Goal: Information Seeking & Learning: Find contact information

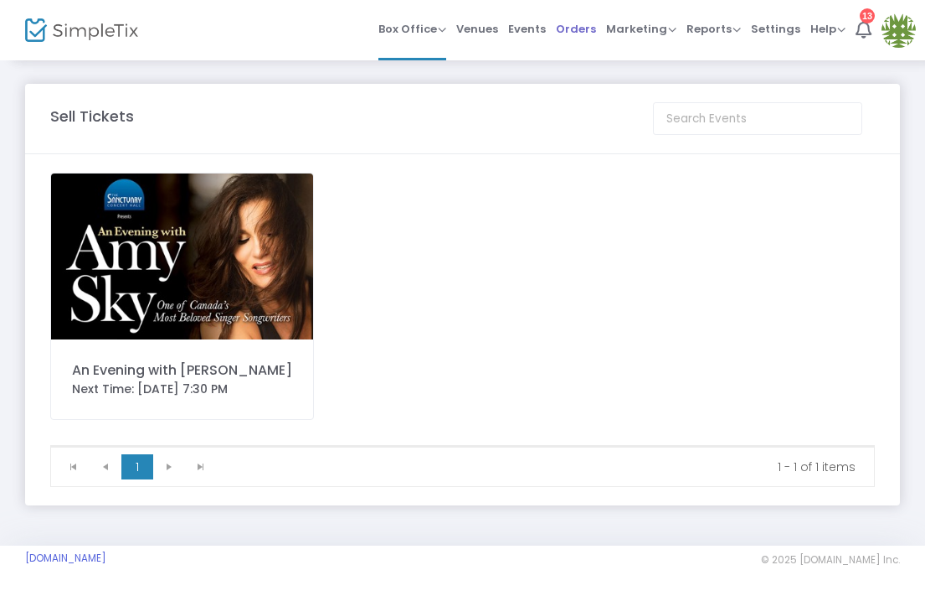
click at [557, 30] on li "Orders" at bounding box center [576, 30] width 50 height 60
click at [577, 32] on span "Orders" at bounding box center [576, 29] width 40 height 43
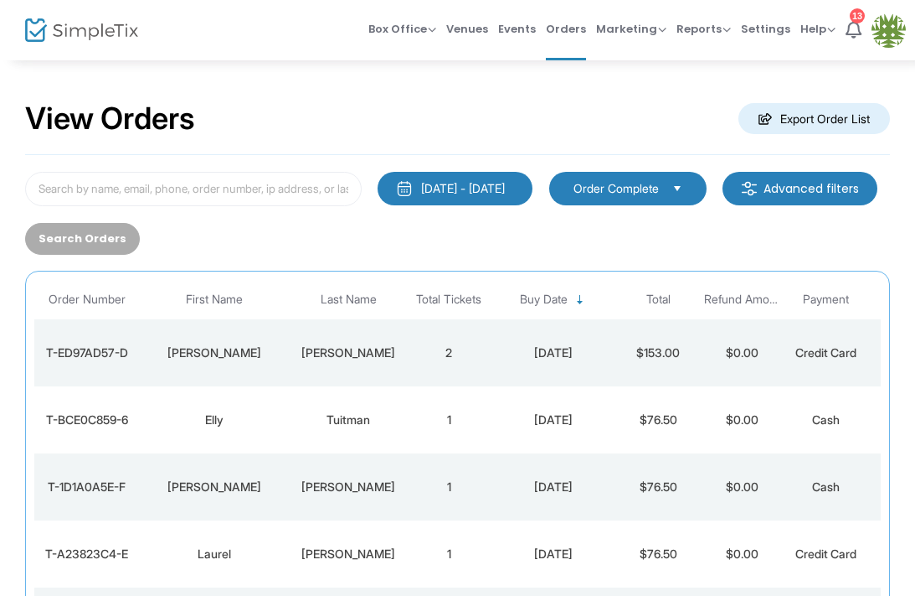
click at [228, 358] on div "[PERSON_NAME]" at bounding box center [214, 352] width 142 height 17
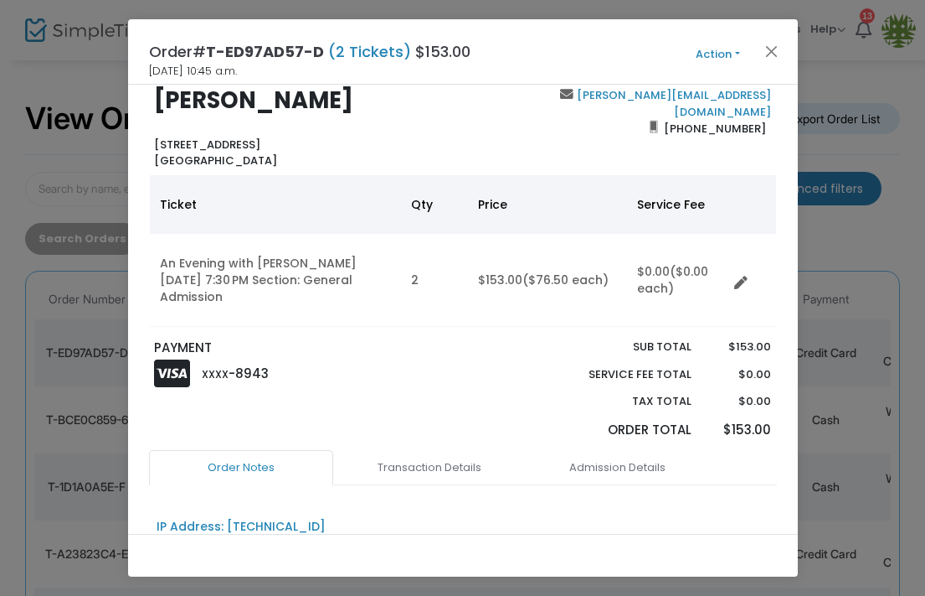
scroll to position [30, 0]
drag, startPoint x: 322, startPoint y: 51, endPoint x: 212, endPoint y: 47, distance: 110.6
click at [210, 48] on span "T-ED97AD57-D" at bounding box center [265, 51] width 118 height 21
copy span "T-ED97AD57-D"
drag, startPoint x: 755, startPoint y: 112, endPoint x: 667, endPoint y: 116, distance: 88.8
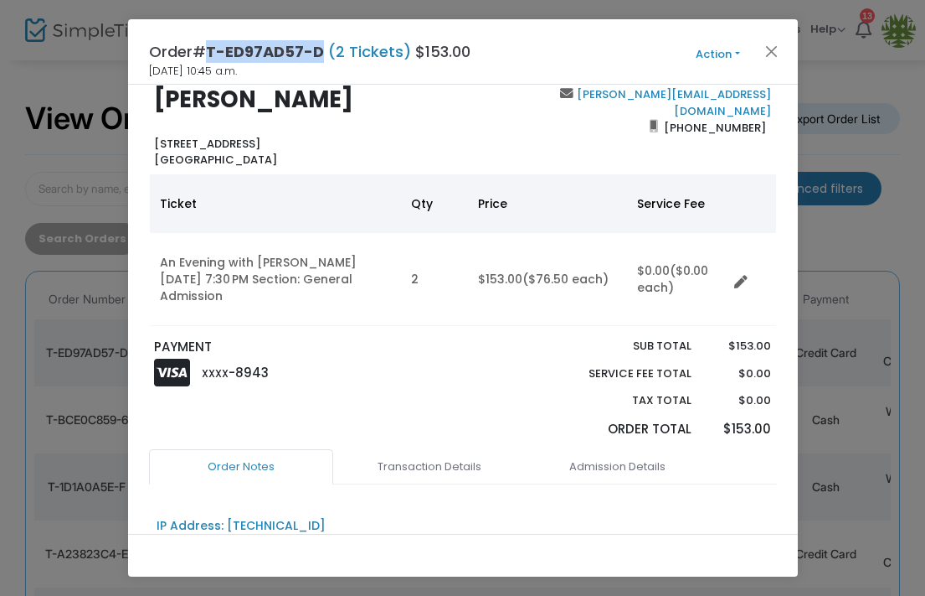
click at [667, 116] on span "[PHONE_NUMBER]" at bounding box center [714, 127] width 113 height 27
copy span "[PHONE_NUMBER]"
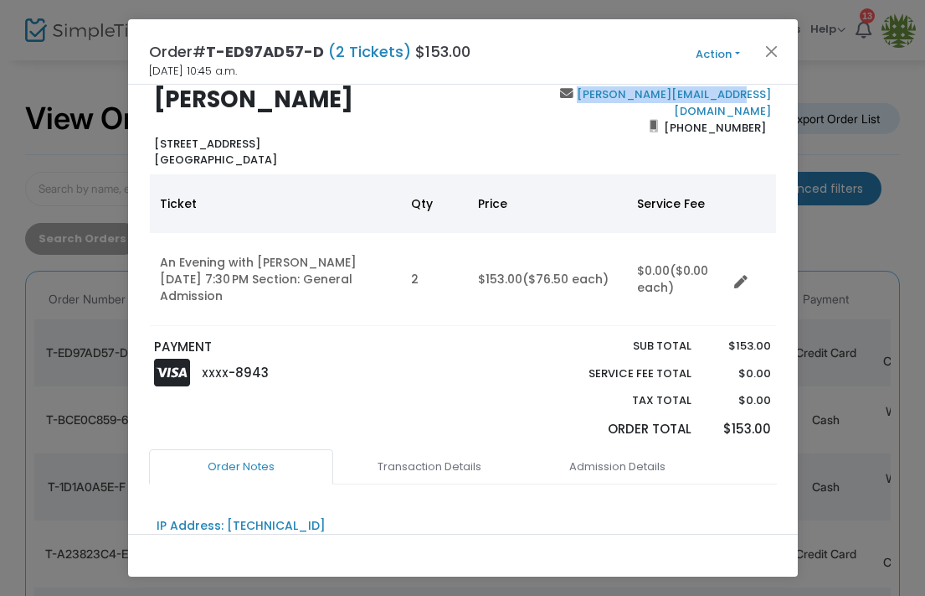
drag, startPoint x: 765, startPoint y: 92, endPoint x: 610, endPoint y: 99, distance: 155.1
click at [610, 99] on div "[PERSON_NAME][EMAIL_ADDRESS][DOMAIN_NAME] [PHONE_NUMBER]" at bounding box center [621, 127] width 317 height 82
copy link "[PERSON_NAME][EMAIL_ADDRESS][DOMAIN_NAME]"
